Goal: Task Accomplishment & Management: Manage account settings

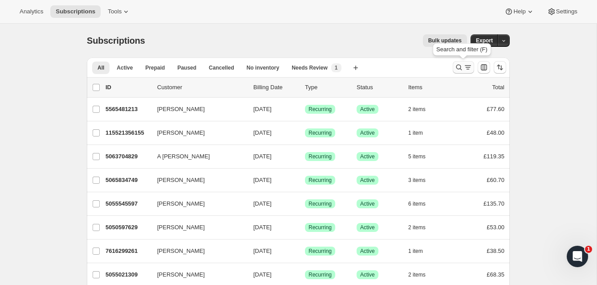
click at [458, 65] on icon "Search and filter results" at bounding box center [460, 68] width 6 height 6
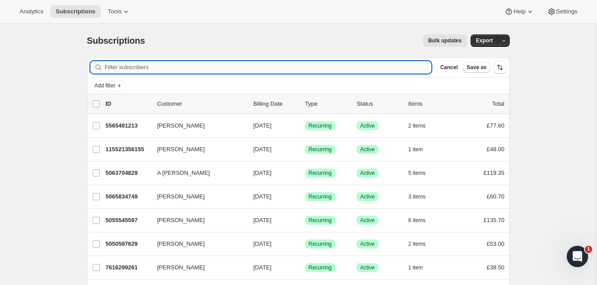
click at [225, 66] on input "Filter subscribers" at bounding box center [268, 67] width 327 height 12
paste input "[PERSON_NAME]"
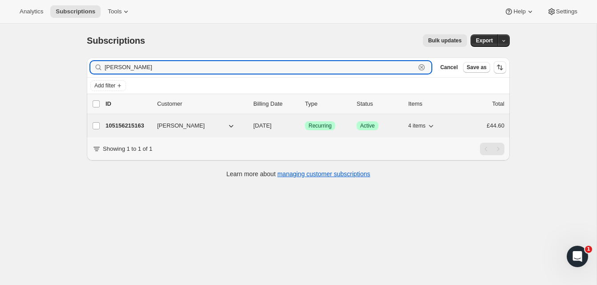
type input "[PERSON_NAME]"
click at [141, 124] on p "105156215163" at bounding box center [128, 125] width 45 height 9
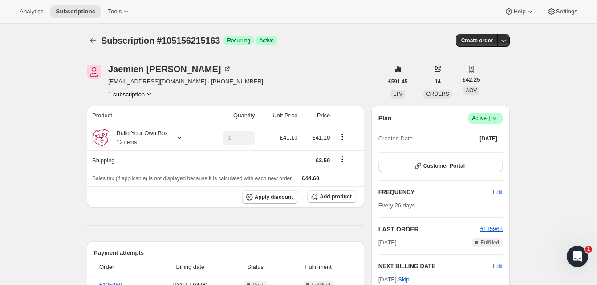
click at [481, 116] on span "Active |" at bounding box center [485, 118] width 27 height 9
click at [475, 151] on span "Cancel subscription" at bounding box center [483, 150] width 50 height 7
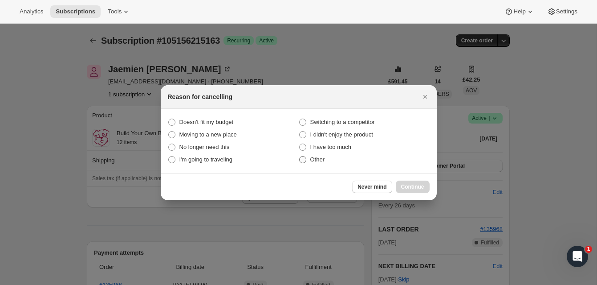
click at [302, 161] on span ":rbv:" at bounding box center [302, 159] width 7 height 7
click at [300, 156] on input "Other" at bounding box center [299, 156] width 0 height 0
radio input "true"
click at [409, 187] on span "Continue" at bounding box center [412, 186] width 23 height 7
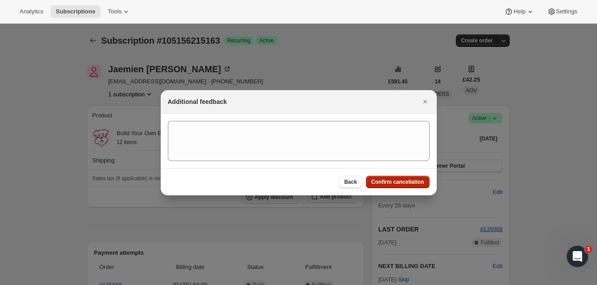
click at [409, 179] on span "Confirm cancellation" at bounding box center [398, 181] width 53 height 7
